Goal: Task Accomplishment & Management: Manage account settings

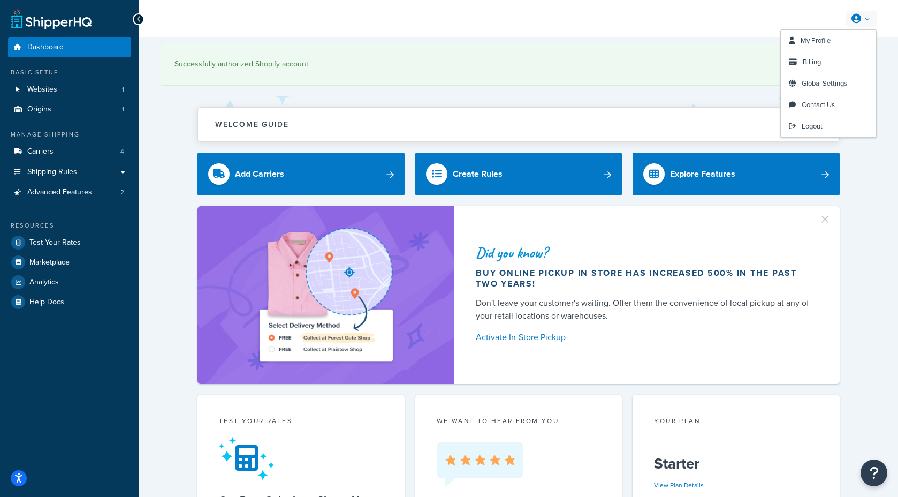
click at [863, 16] on link at bounding box center [861, 19] width 31 height 16
click at [828, 59] on link "Billing" at bounding box center [828, 61] width 95 height 21
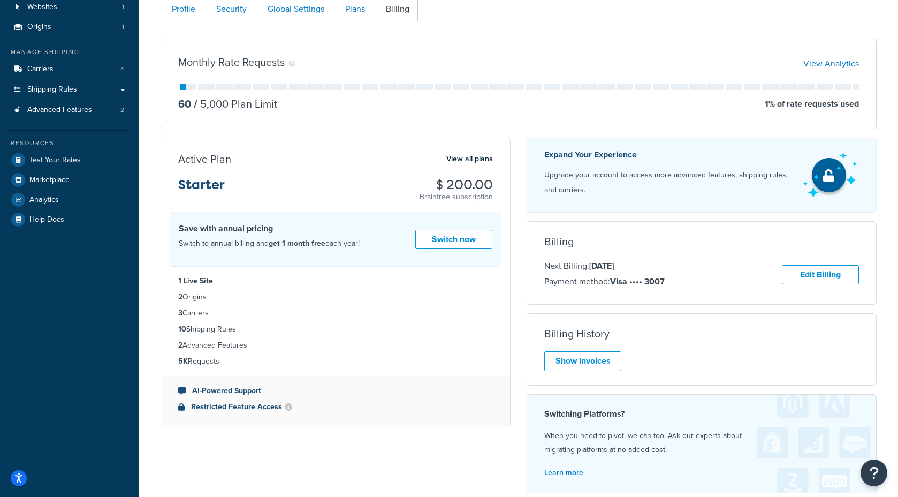
scroll to position [200, 0]
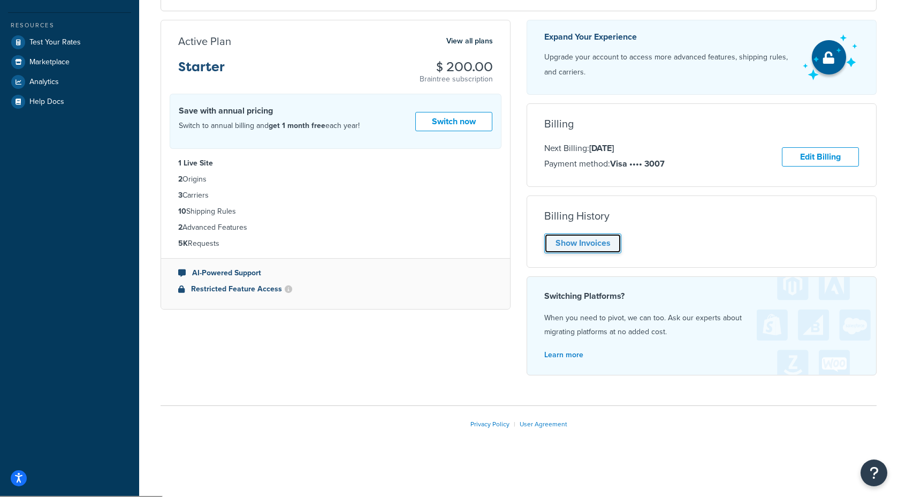
click at [582, 244] on link "Show Invoices" at bounding box center [582, 243] width 77 height 20
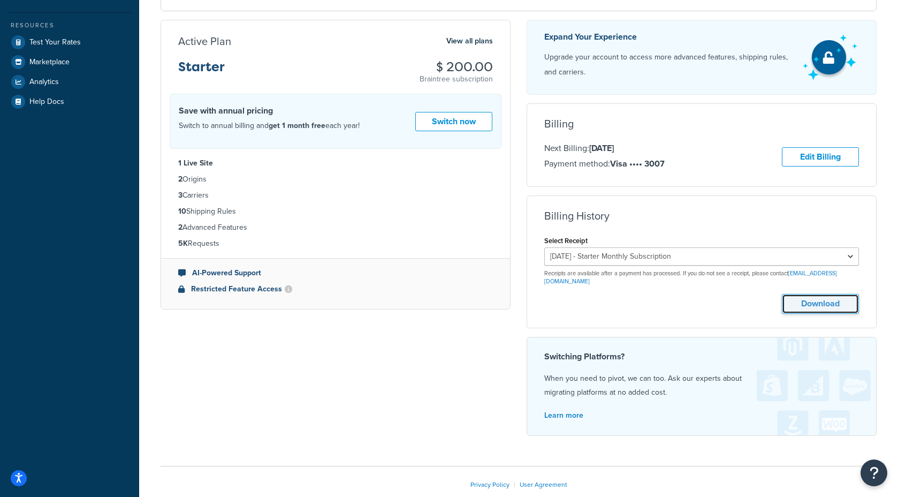
click at [822, 295] on button "Download" at bounding box center [820, 304] width 77 height 20
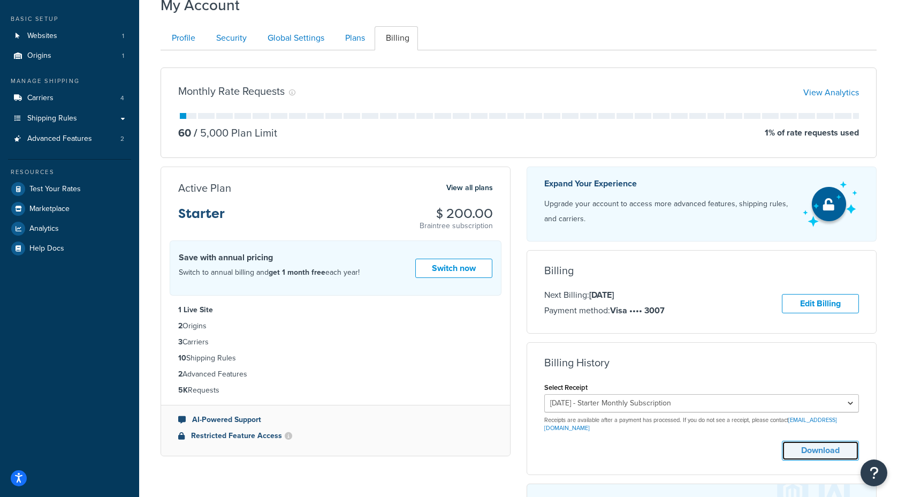
scroll to position [0, 0]
